Goal: Find specific page/section: Find specific page/section

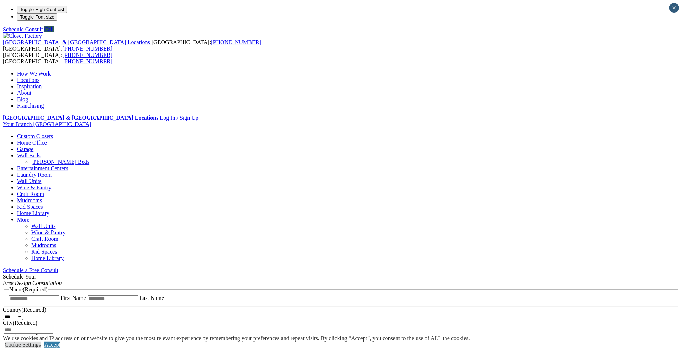
click at [44, 103] on link "Franchising" at bounding box center [30, 106] width 27 height 6
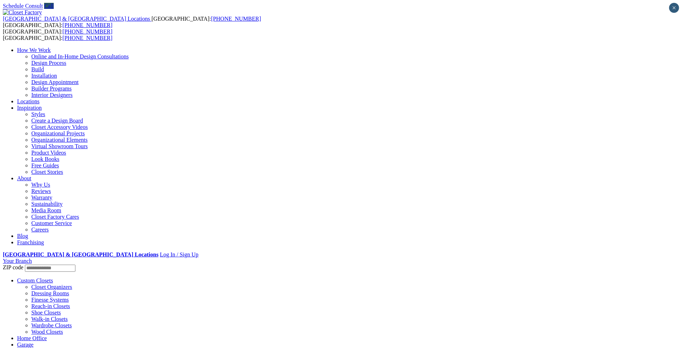
click at [40, 98] on link "Locations" at bounding box center [28, 101] width 22 height 6
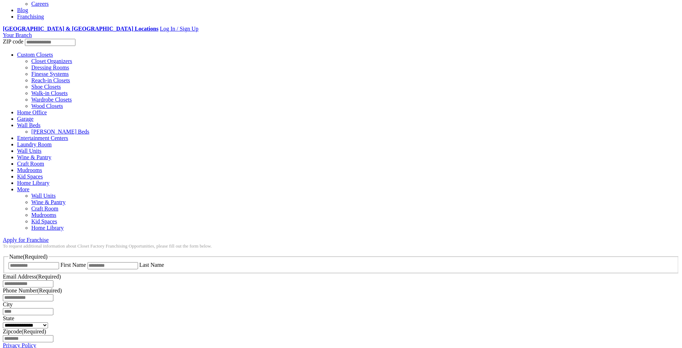
scroll to position [498, 0]
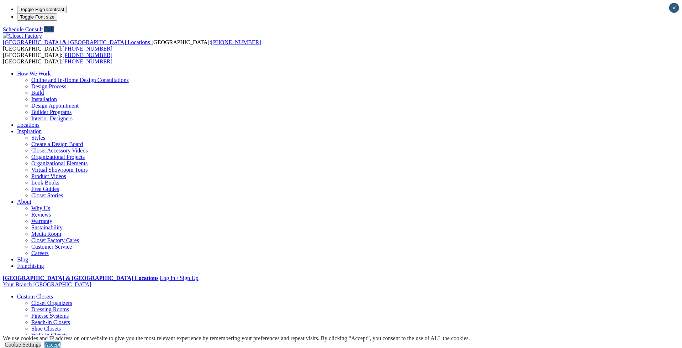
type input "*****"
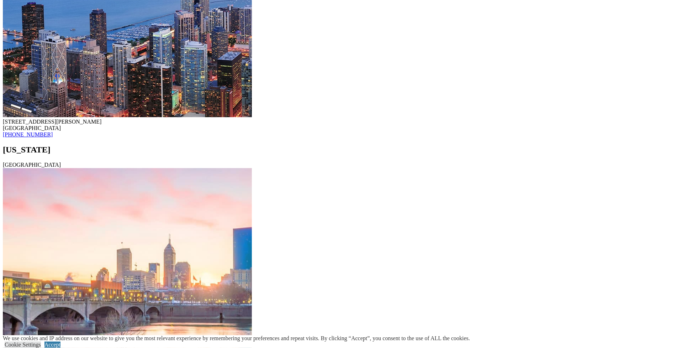
scroll to position [6622, 0]
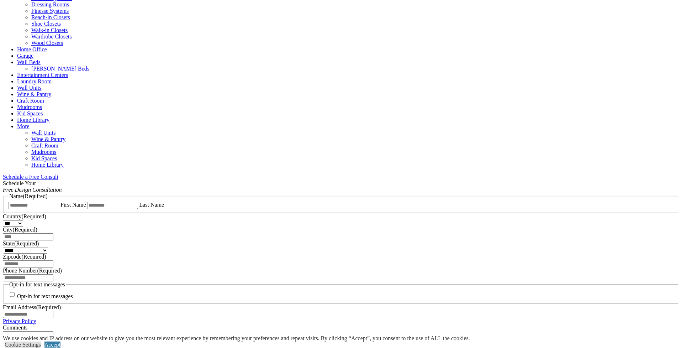
scroll to position [320, 0]
